Goal: Information Seeking & Learning: Learn about a topic

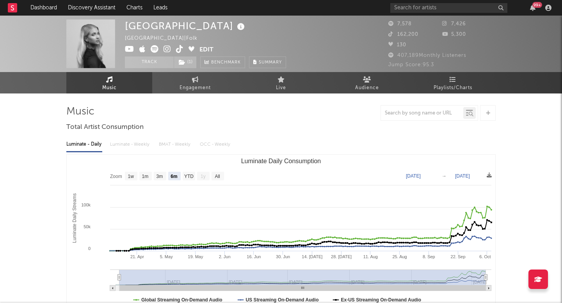
select select "6m"
click at [416, 7] on input "text" at bounding box center [448, 8] width 117 height 10
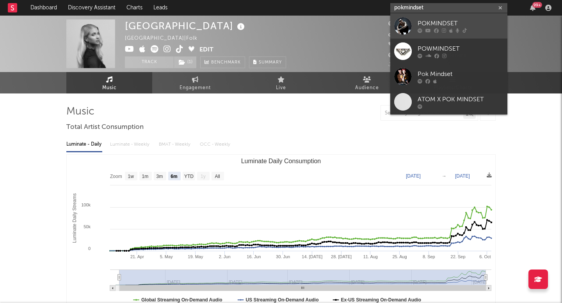
type input "pokmindset"
click at [433, 23] on div "POKMINDSET" at bounding box center [460, 23] width 86 height 9
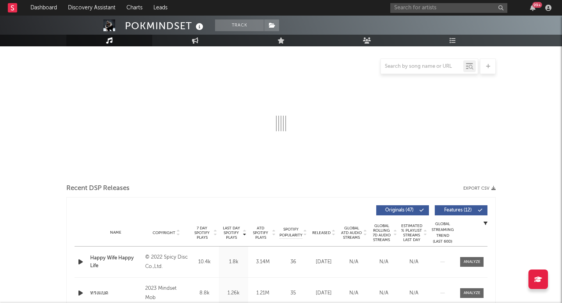
scroll to position [87, 0]
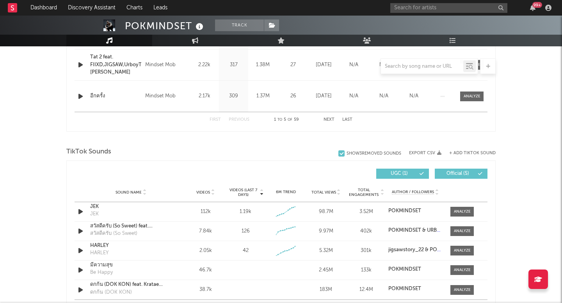
select select "6m"
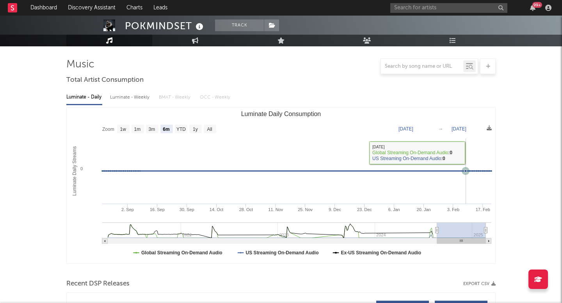
scroll to position [0, 0]
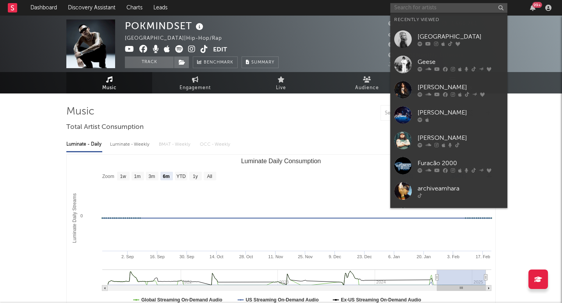
click at [426, 10] on input "text" at bounding box center [448, 8] width 117 height 10
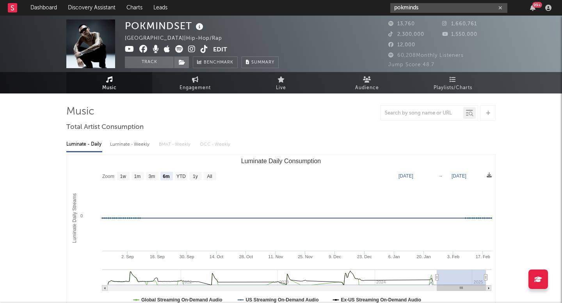
click at [433, 9] on input "pokminds" at bounding box center [448, 8] width 117 height 10
click at [190, 45] on icon at bounding box center [191, 49] width 7 height 8
click at [470, 2] on div "pokminds 99 +" at bounding box center [472, 8] width 164 height 16
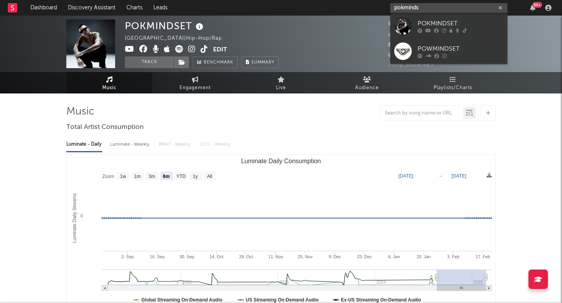
click at [456, 9] on input "pokminds" at bounding box center [448, 8] width 117 height 10
paste input "https://open.spotify.com/artist/18twEd2PtcY8Nz2v6oKyNP?si=K9Um-1JJQ9So5Eozlhd4W…"
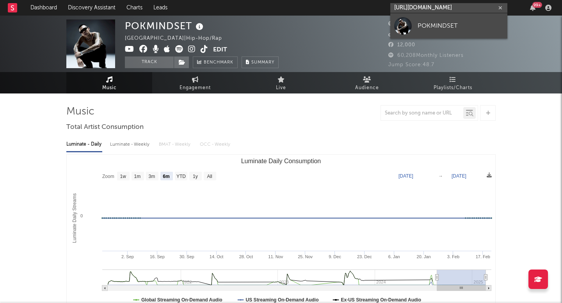
type input "https://open.spotify.com/artist/18twEd2PtcY8Nz2v6oKyNP?si=K9Um-1JJQ9So5Eozlhd4W…"
click at [450, 16] on link "POKMINDSET" at bounding box center [448, 25] width 117 height 25
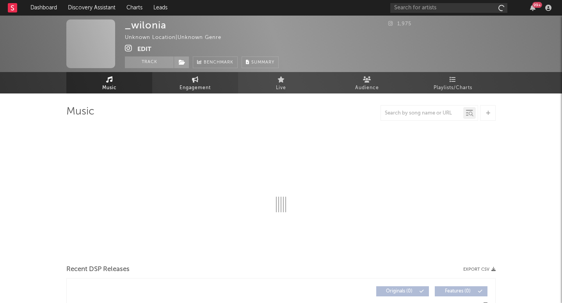
click at [183, 76] on link "Engagement" at bounding box center [195, 82] width 86 height 21
select select "1w"
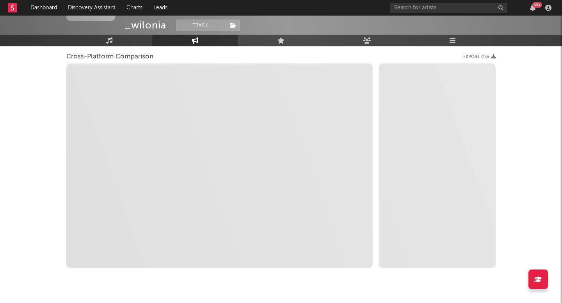
scroll to position [122, 0]
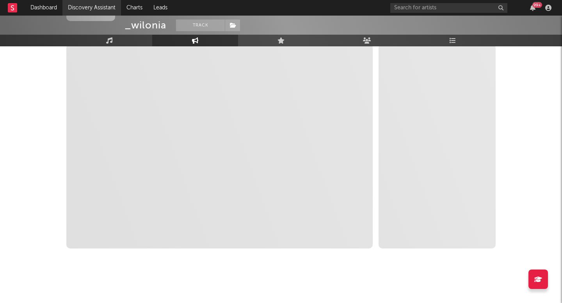
select select "1m"
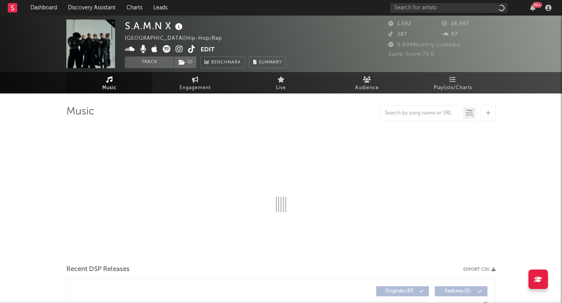
select select "6m"
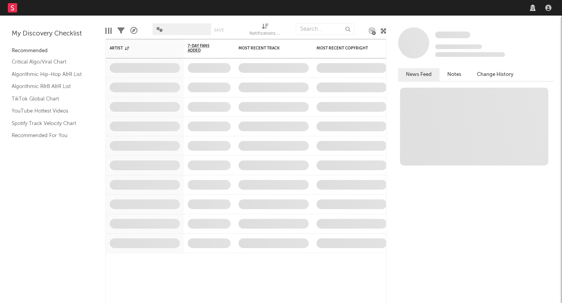
click at [443, 8] on nav "Dashboard Discovery Assistant Charts Leads" at bounding box center [281, 8] width 562 height 16
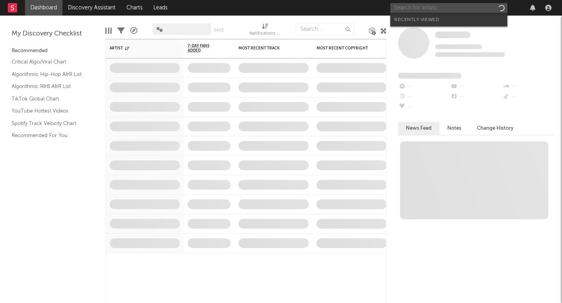
click at [446, 8] on input "text" at bounding box center [448, 8] width 117 height 10
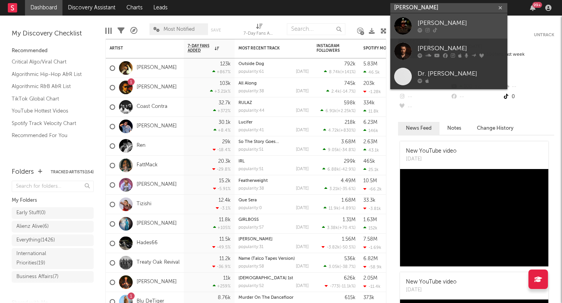
type input "davis cook"
click at [451, 28] on div at bounding box center [460, 30] width 86 height 5
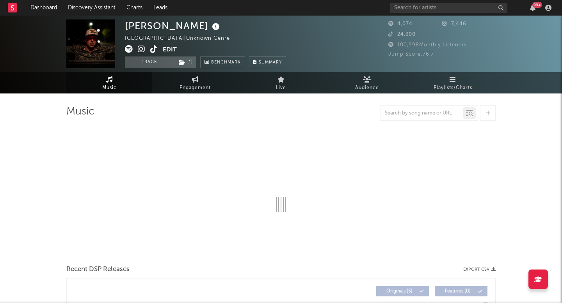
select select "1w"
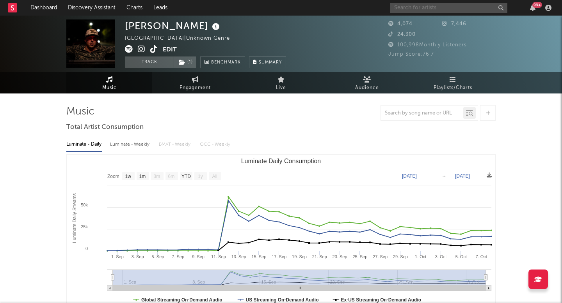
click at [448, 7] on input "text" at bounding box center [448, 8] width 117 height 10
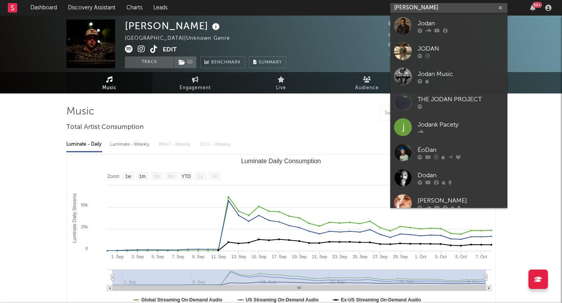
click at [399, 8] on input "jodan cobb" at bounding box center [448, 8] width 117 height 10
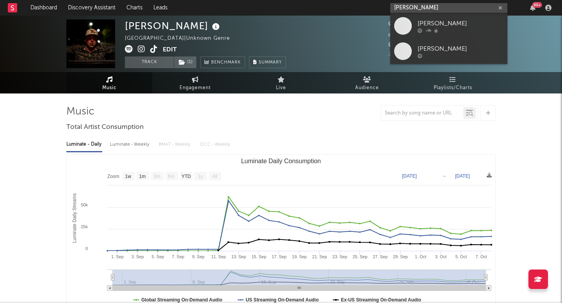
click at [436, 8] on input "jordan cobb" at bounding box center [448, 8] width 117 height 10
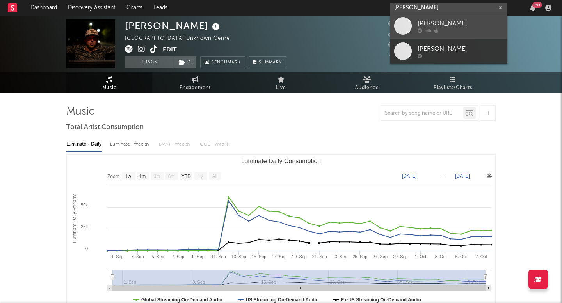
type input "jordan cobb"
click at [459, 25] on div "Jordan Cobb" at bounding box center [460, 23] width 86 height 9
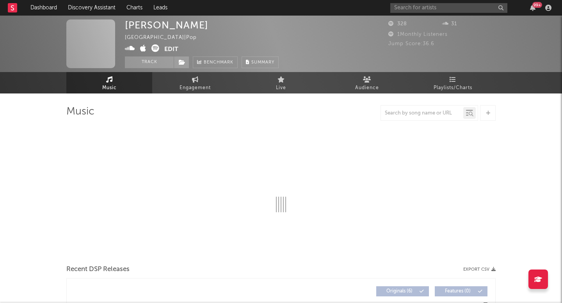
select select "6m"
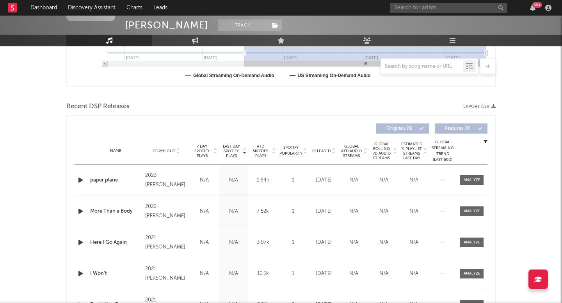
scroll to position [225, 0]
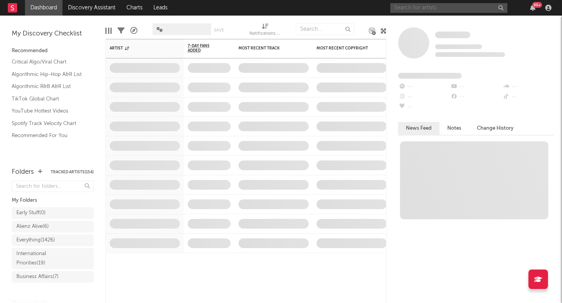
click at [431, 6] on input "text" at bounding box center [448, 8] width 117 height 10
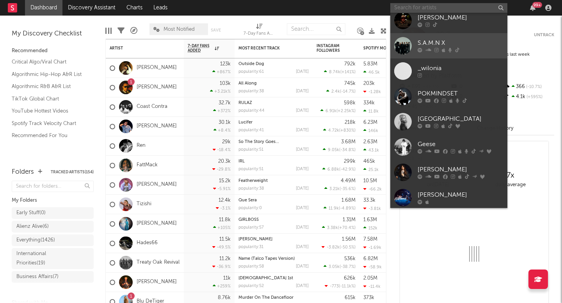
scroll to position [72, 0]
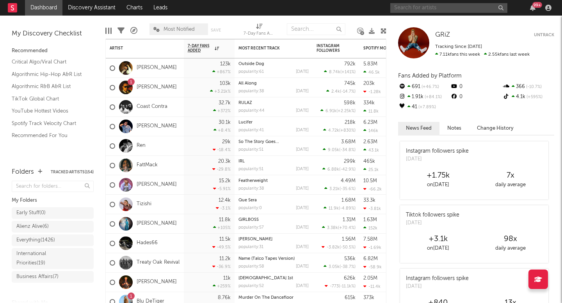
click at [412, 11] on input "text" at bounding box center [448, 8] width 117 height 10
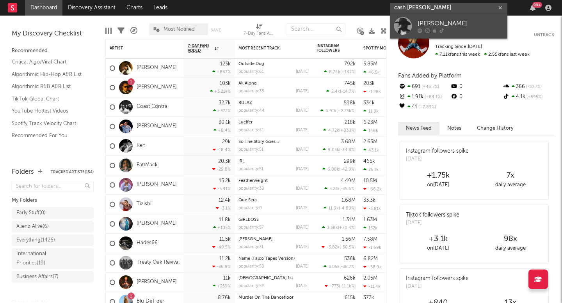
type input "cash cortes"
click at [448, 20] on div "Cash Cortes" at bounding box center [460, 23] width 86 height 9
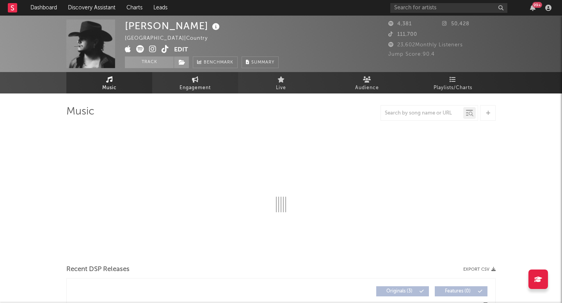
select select "1w"
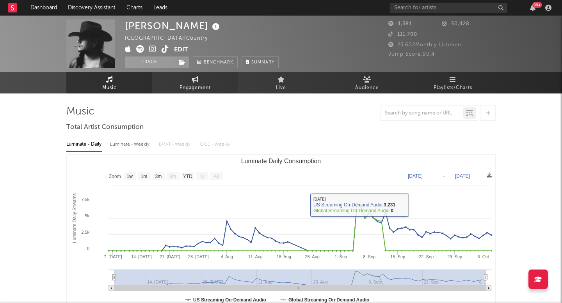
click at [193, 82] on icon at bounding box center [195, 79] width 7 height 6
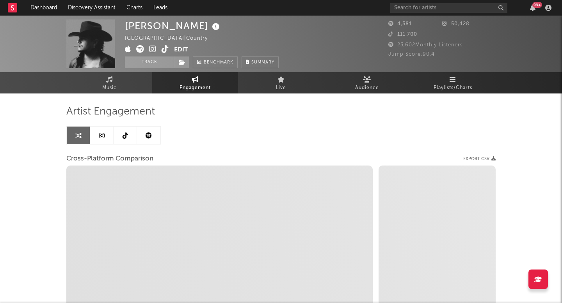
select select "1w"
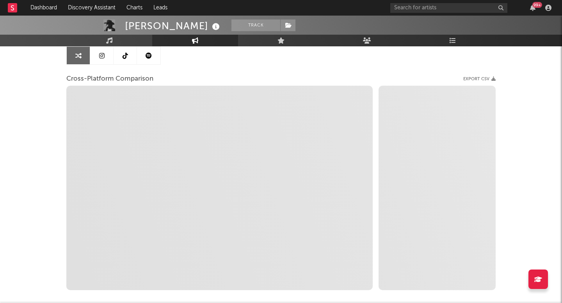
scroll to position [95, 0]
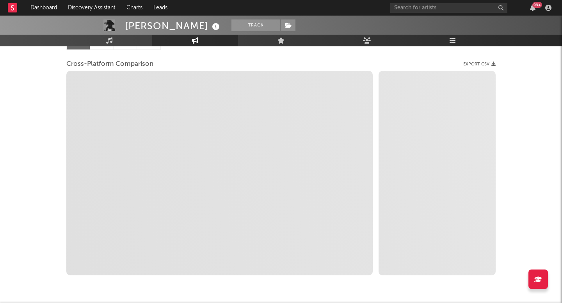
select select "1m"
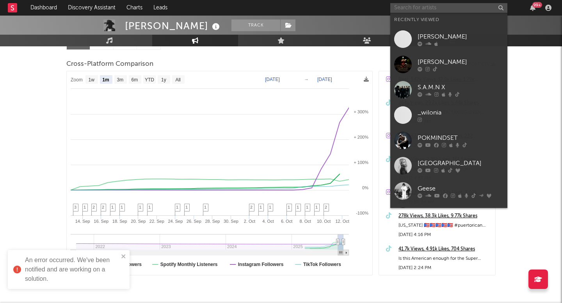
click at [432, 7] on input "text" at bounding box center [448, 8] width 117 height 10
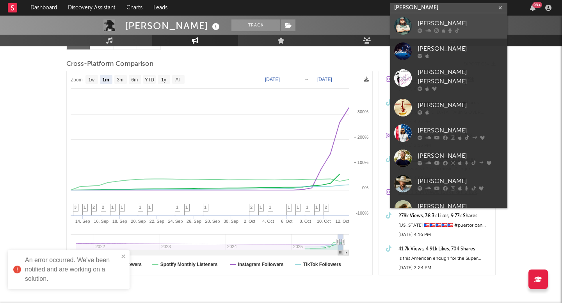
type input "j. johnson"
click at [448, 23] on div "J. Johnson" at bounding box center [460, 23] width 86 height 9
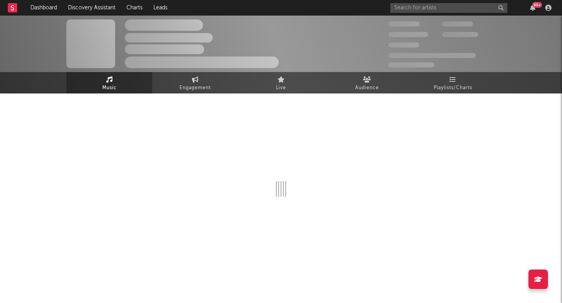
select select "6m"
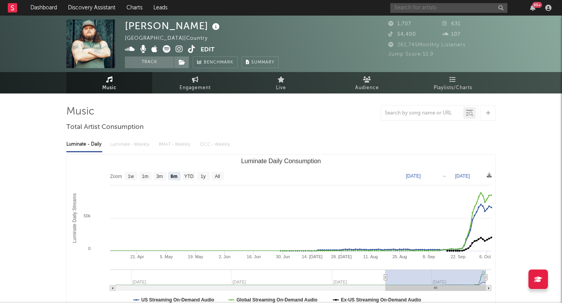
click at [414, 9] on input "text" at bounding box center [448, 8] width 117 height 10
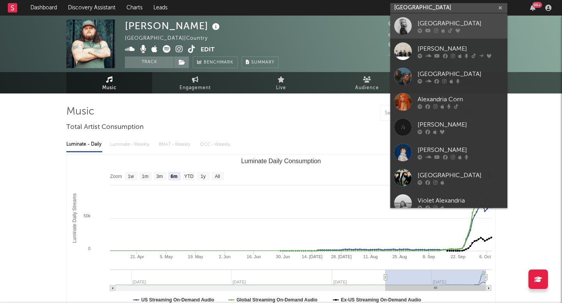
type input "alexandria"
click at [419, 27] on div "Alexandria" at bounding box center [460, 23] width 86 height 9
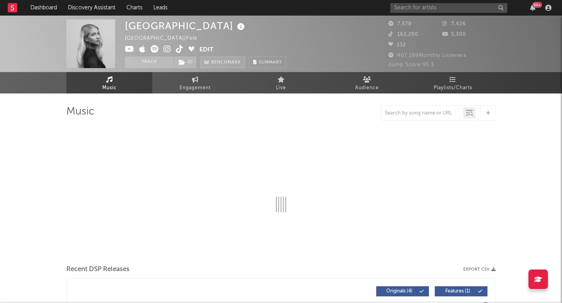
select select "6m"
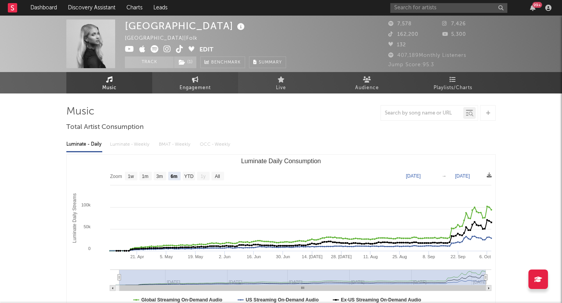
click at [185, 85] on span "Engagement" at bounding box center [194, 87] width 31 height 9
select select "1w"
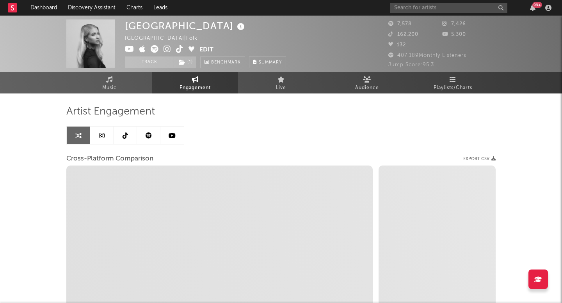
select select "1m"
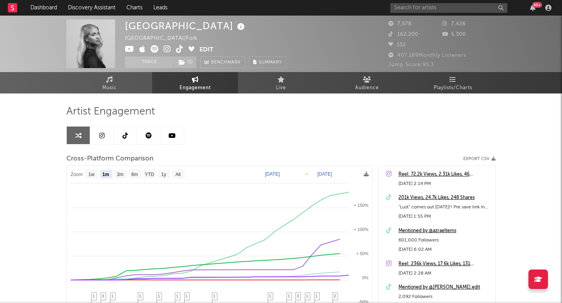
click at [165, 50] on icon at bounding box center [166, 49] width 7 height 8
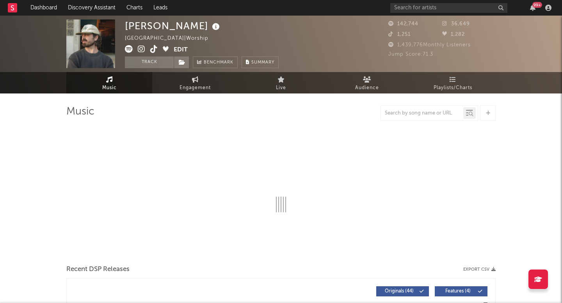
select select "6m"
